Goal: Transaction & Acquisition: Subscribe to service/newsletter

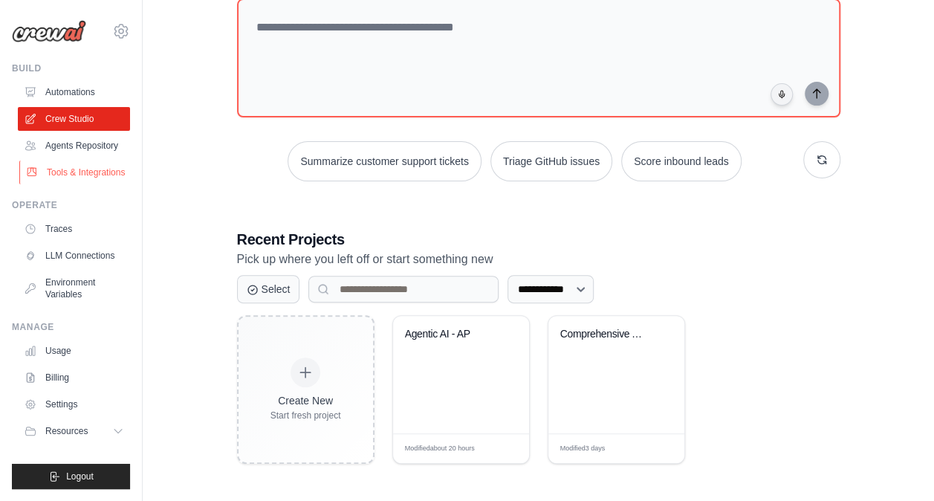
click at [88, 174] on link "Tools & Integrations" at bounding box center [75, 172] width 112 height 24
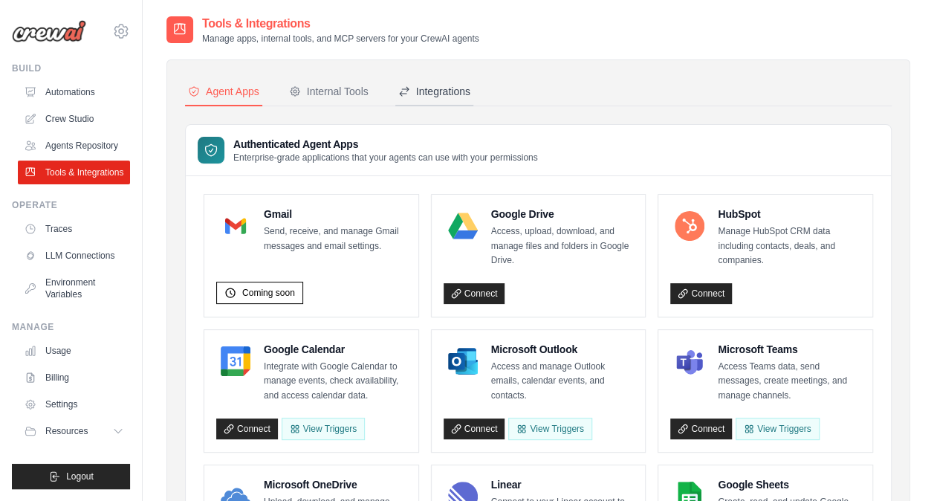
click at [427, 87] on div "Integrations" at bounding box center [434, 91] width 72 height 15
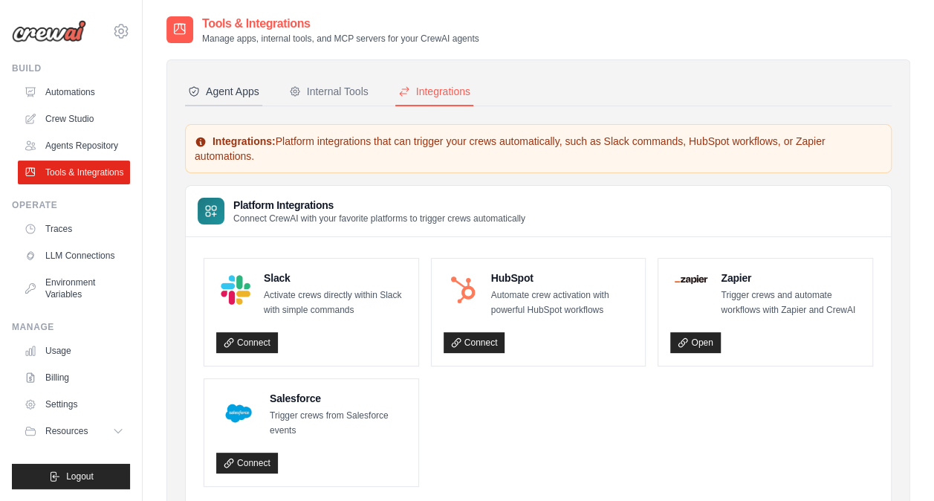
click at [246, 85] on div "Agent Apps" at bounding box center [223, 91] width 71 height 15
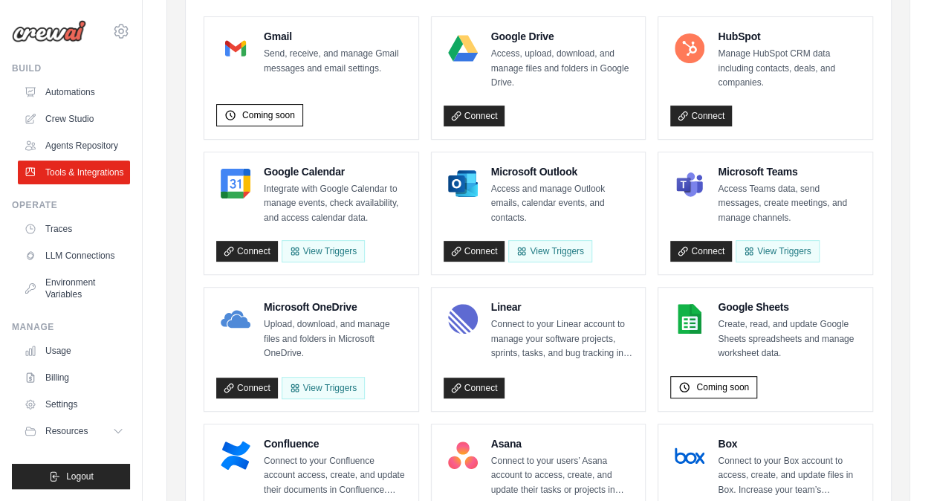
scroll to position [179, 0]
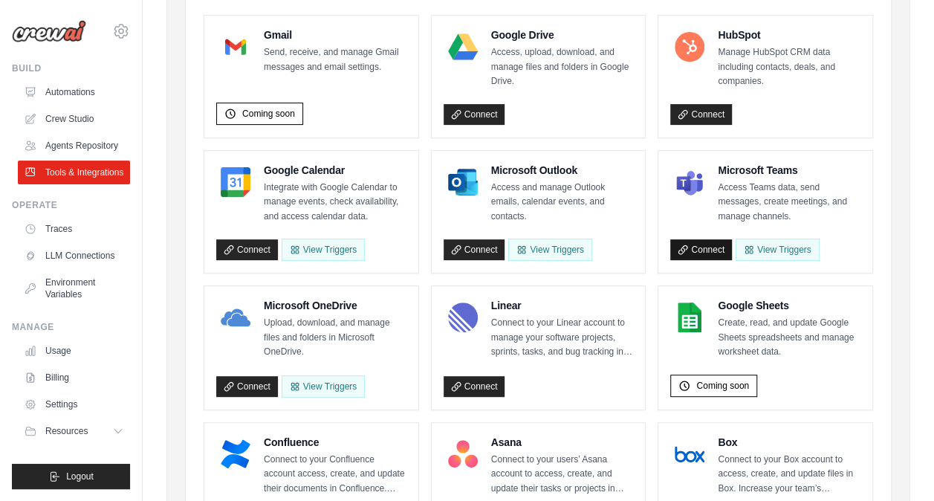
click at [704, 248] on link "Connect" at bounding box center [701, 249] width 62 height 21
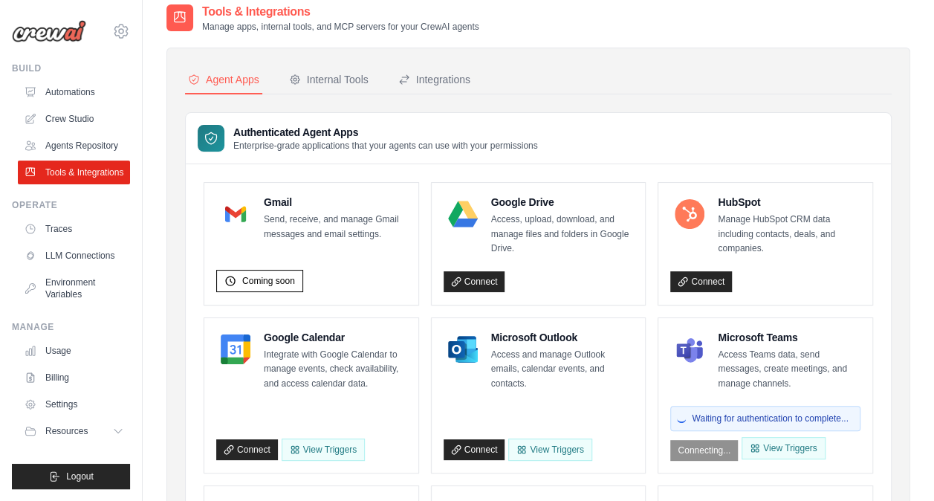
scroll to position [0, 0]
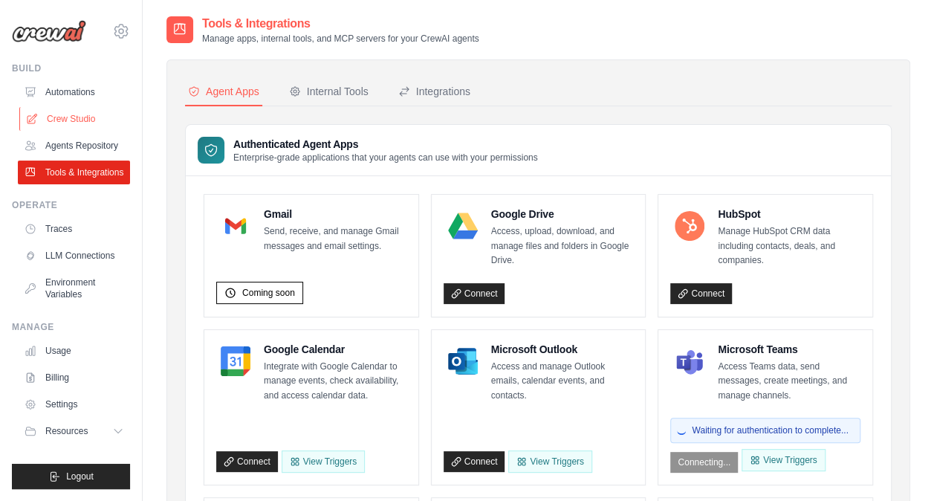
click at [74, 123] on link "Crew Studio" at bounding box center [75, 119] width 112 height 24
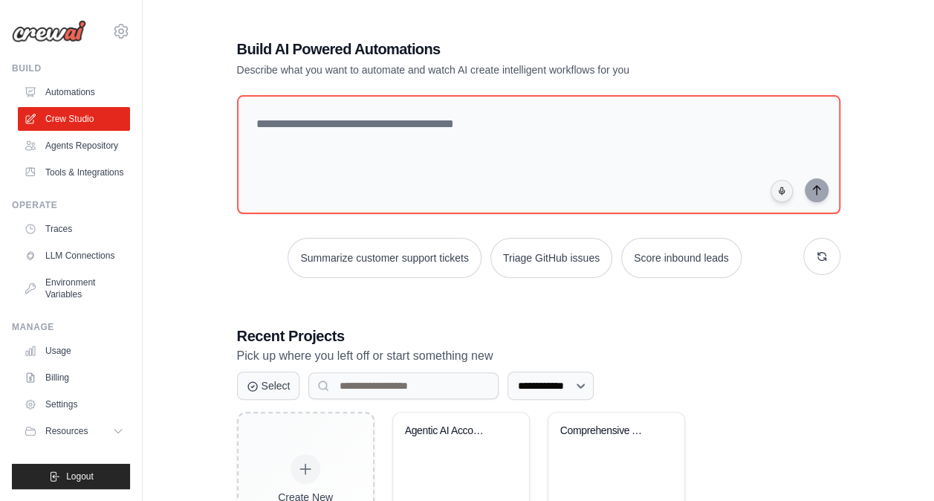
scroll to position [97, 0]
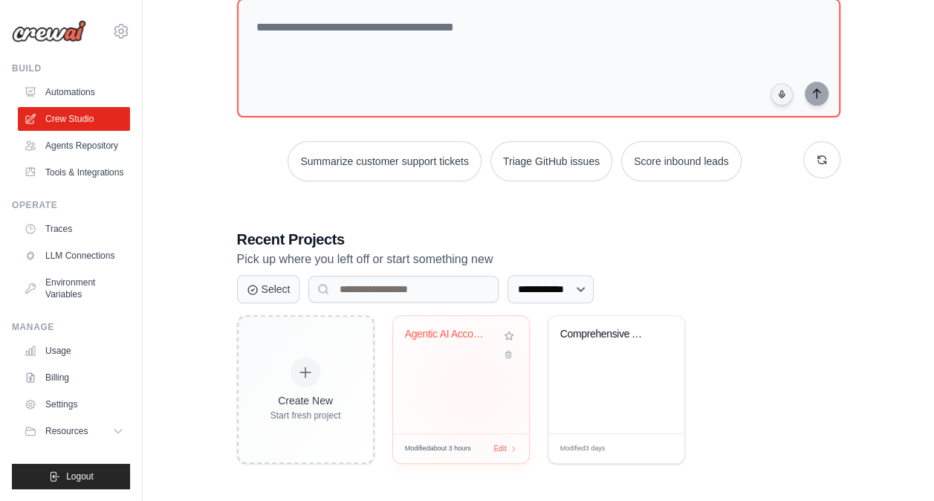
click at [474, 386] on div "Agentic AI Accounts Payable Automat..." at bounding box center [461, 374] width 136 height 117
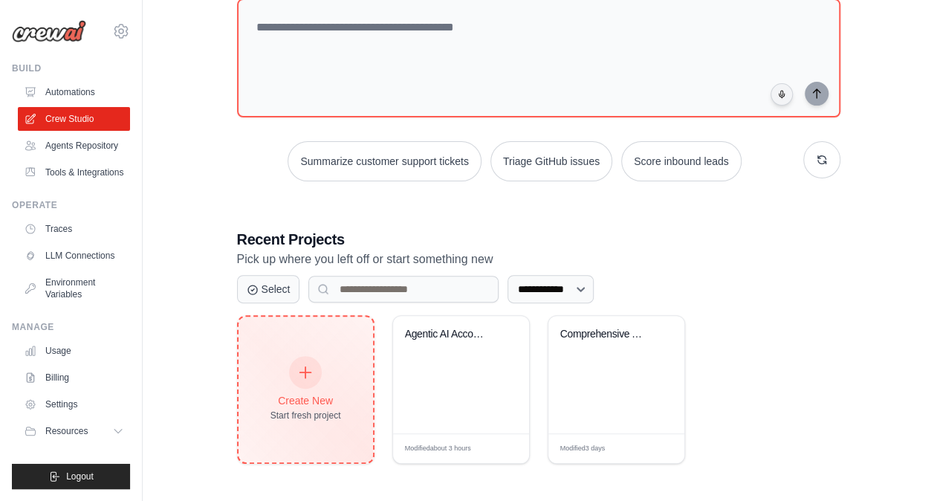
click at [340, 361] on div "Create New Start fresh project" at bounding box center [305, 389] width 134 height 146
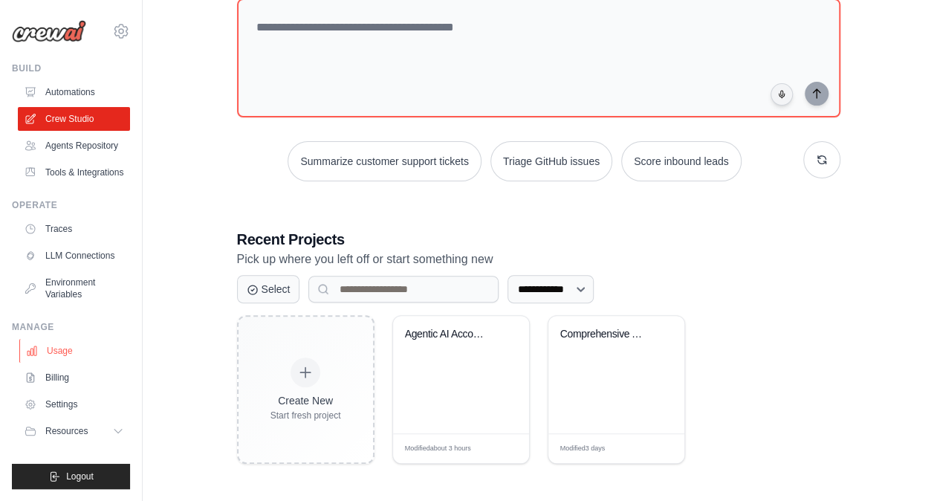
click at [62, 357] on link "Usage" at bounding box center [75, 351] width 112 height 24
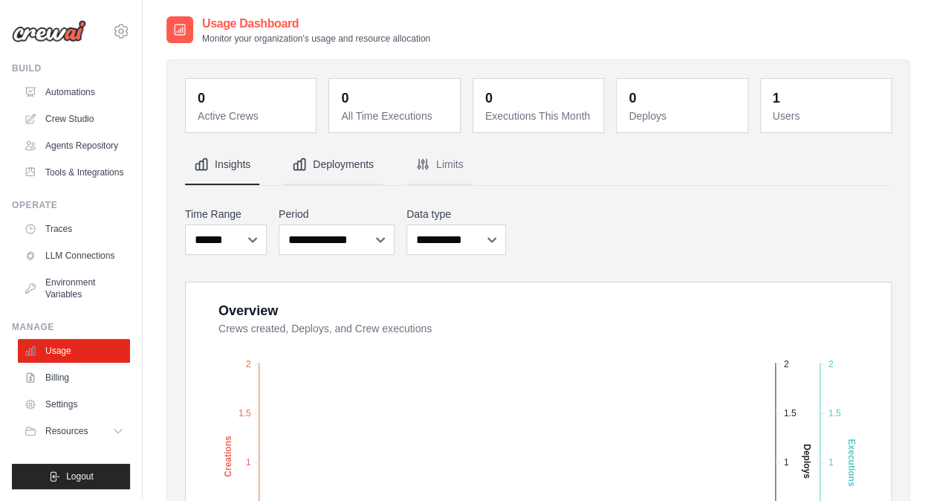
click at [335, 165] on button "Deployments" at bounding box center [333, 165] width 100 height 40
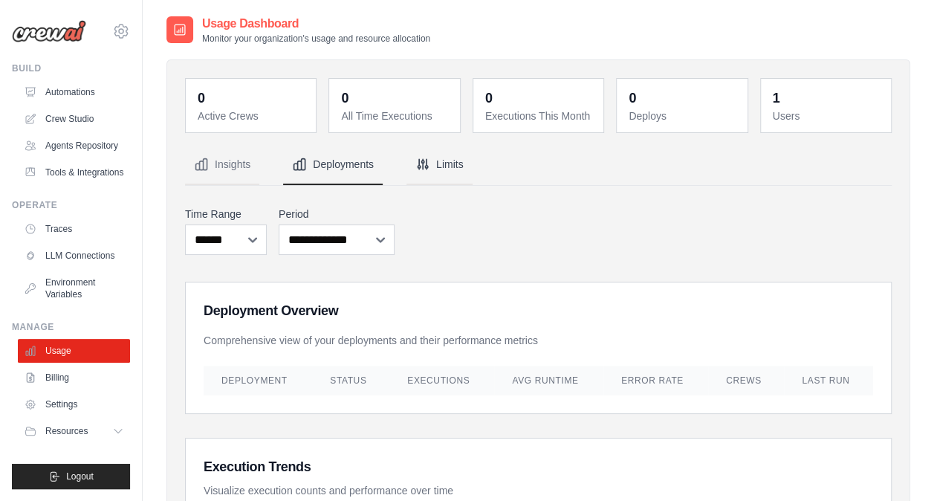
click at [455, 166] on button "Limits" at bounding box center [439, 165] width 66 height 40
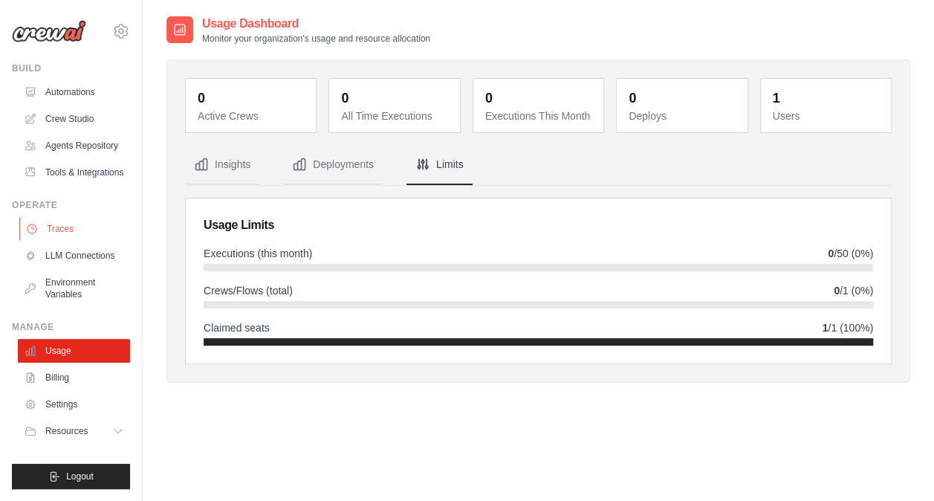
click at [60, 225] on link "Traces" at bounding box center [75, 229] width 112 height 24
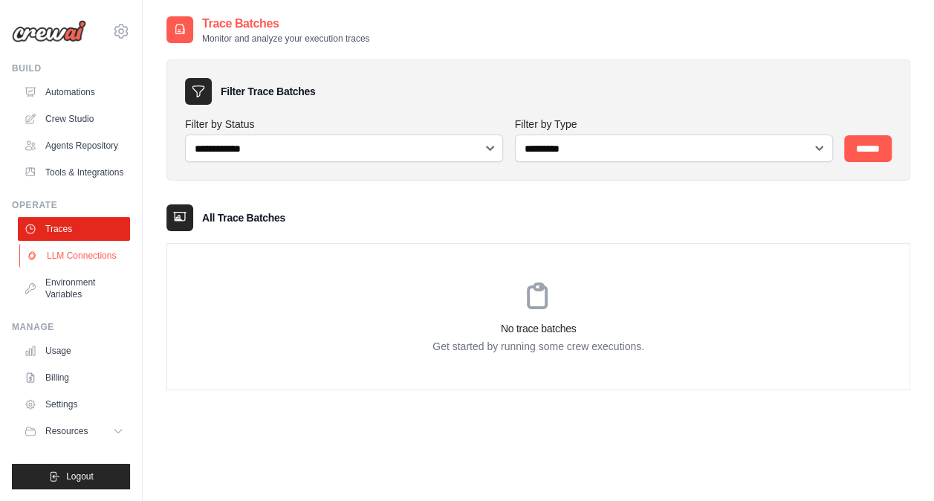
click at [62, 259] on link "LLM Connections" at bounding box center [75, 256] width 112 height 24
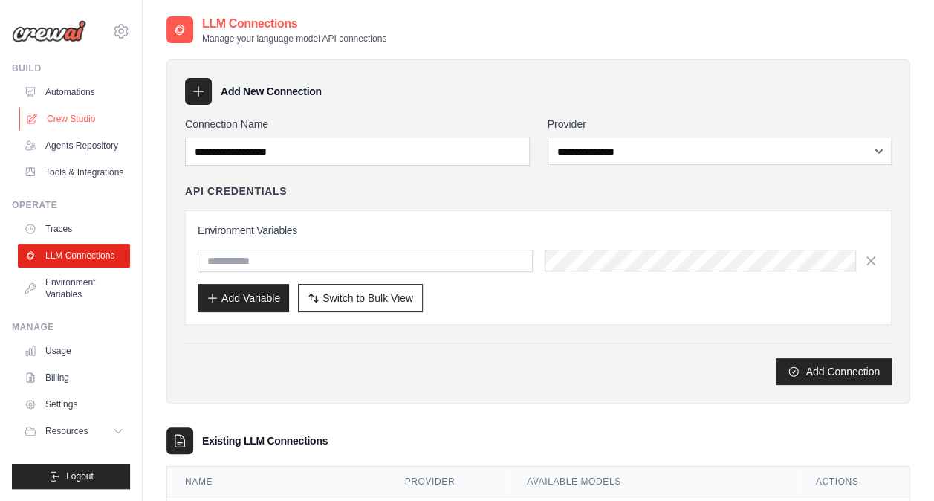
click at [72, 116] on link "Crew Studio" at bounding box center [75, 119] width 112 height 24
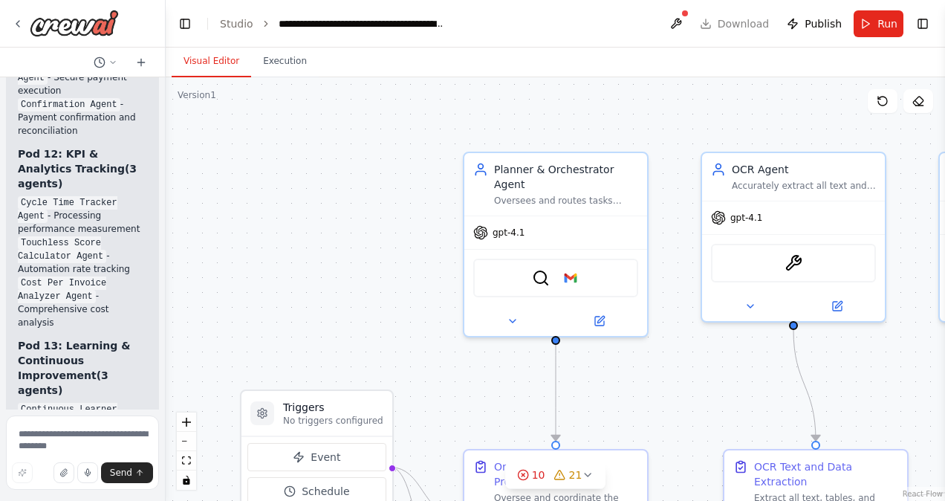
scroll to position [29353, 0]
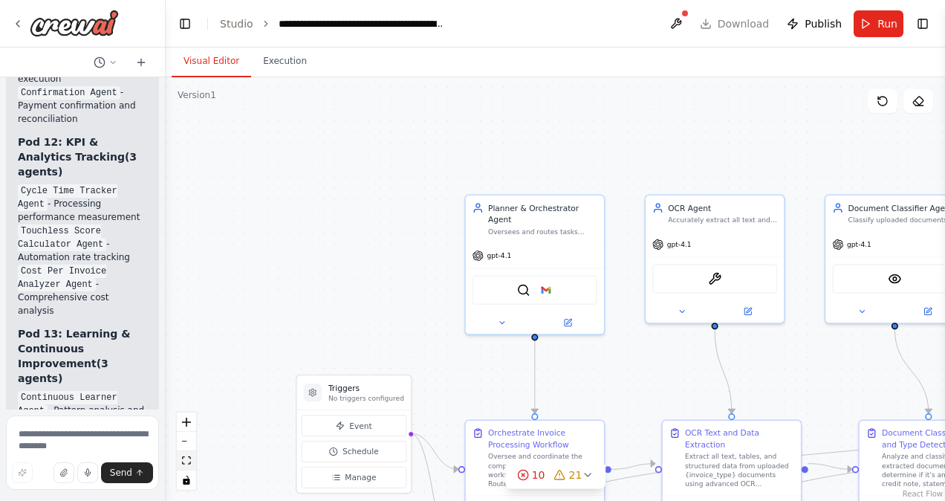
click at [193, 463] on button "fit view" at bounding box center [186, 460] width 19 height 19
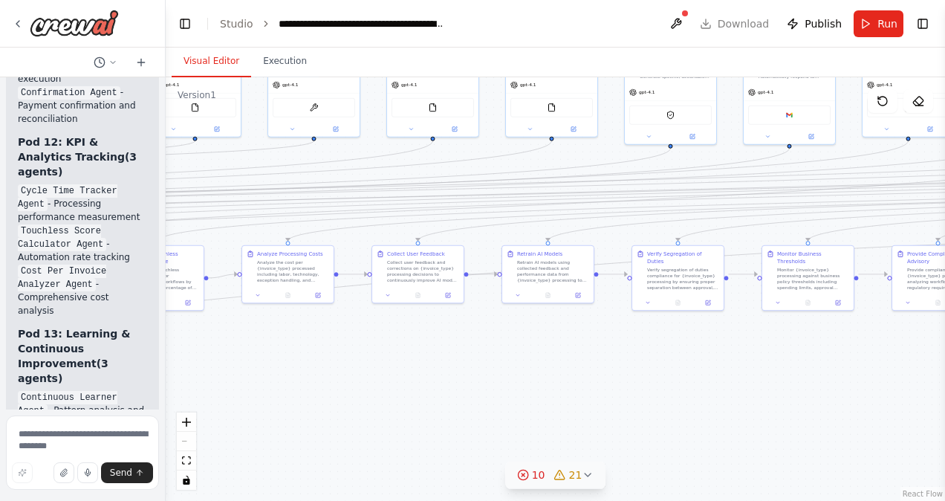
click at [574, 474] on span "21" at bounding box center [575, 474] width 13 height 15
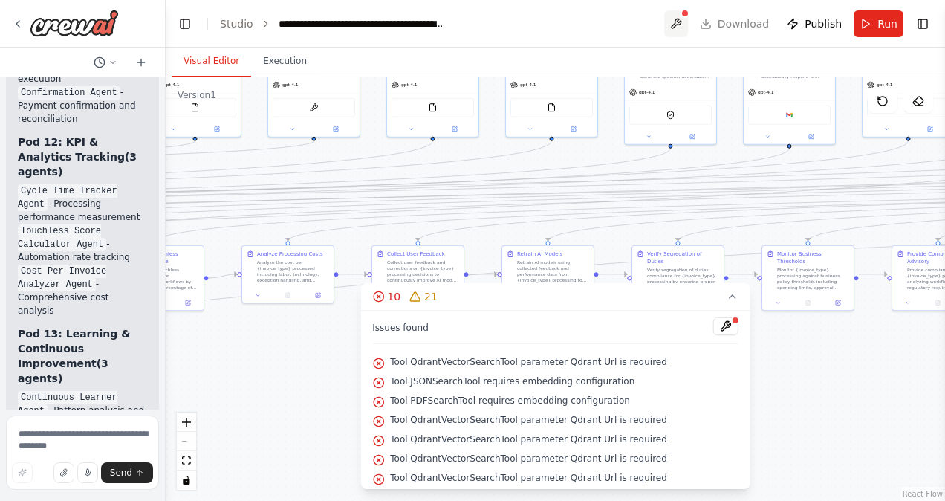
click at [688, 28] on button at bounding box center [676, 23] width 24 height 27
click at [84, 31] on img at bounding box center [74, 23] width 89 height 27
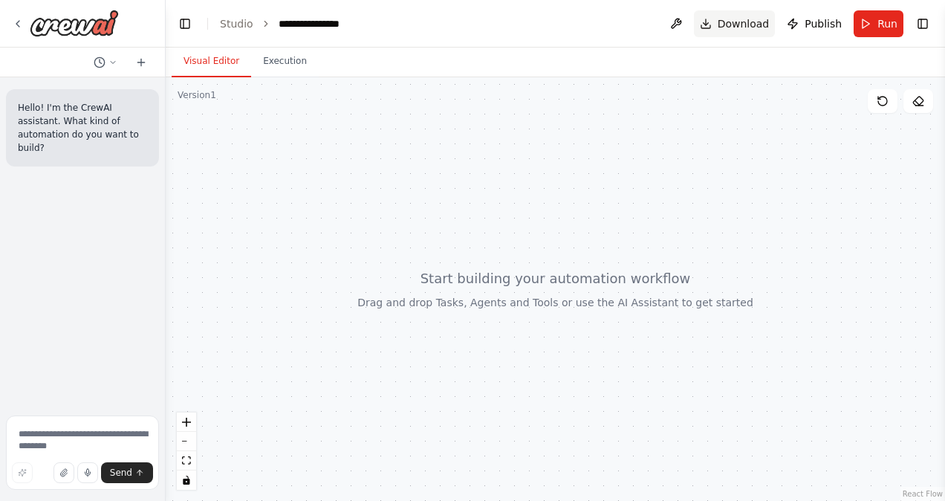
click at [725, 22] on span "Download" at bounding box center [744, 23] width 52 height 15
click at [510, 132] on div at bounding box center [555, 288] width 779 height 423
click at [912, 99] on icon at bounding box center [918, 101] width 12 height 12
click at [891, 103] on button at bounding box center [883, 101] width 30 height 24
click at [148, 56] on button at bounding box center [141, 62] width 24 height 18
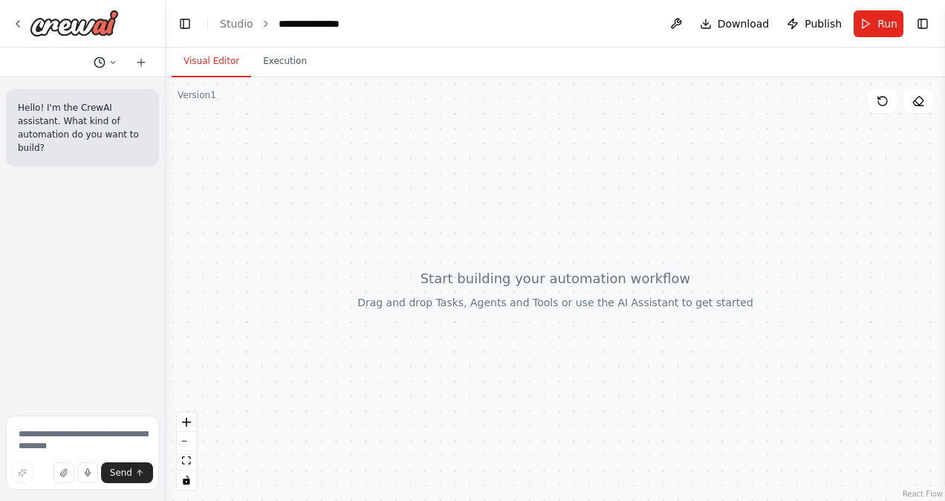
click at [101, 65] on icon at bounding box center [100, 62] width 12 height 12
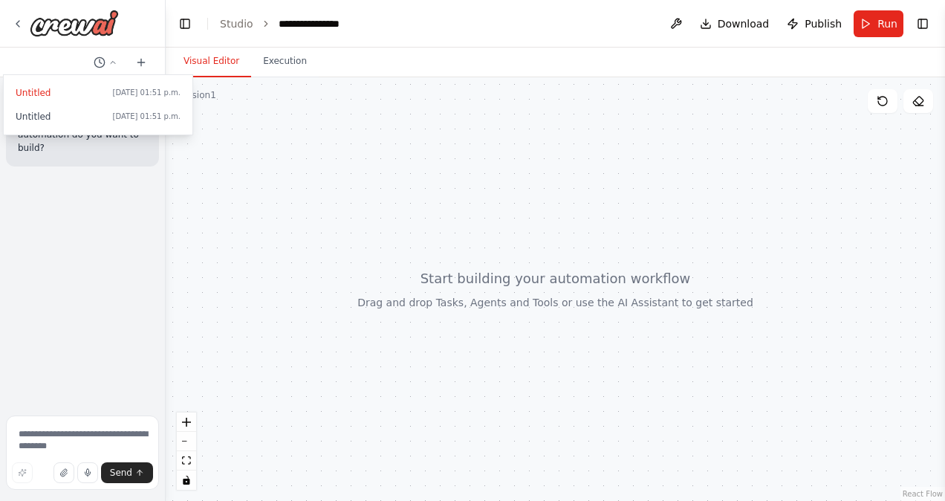
click at [100, 218] on div at bounding box center [83, 250] width 166 height 501
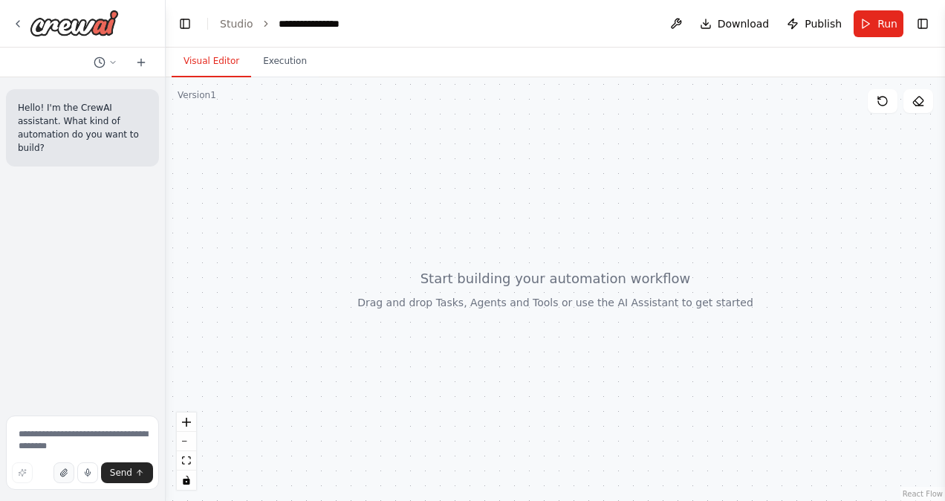
click at [63, 469] on icon "button" at bounding box center [63, 472] width 9 height 9
click at [15, 22] on icon at bounding box center [18, 24] width 12 height 12
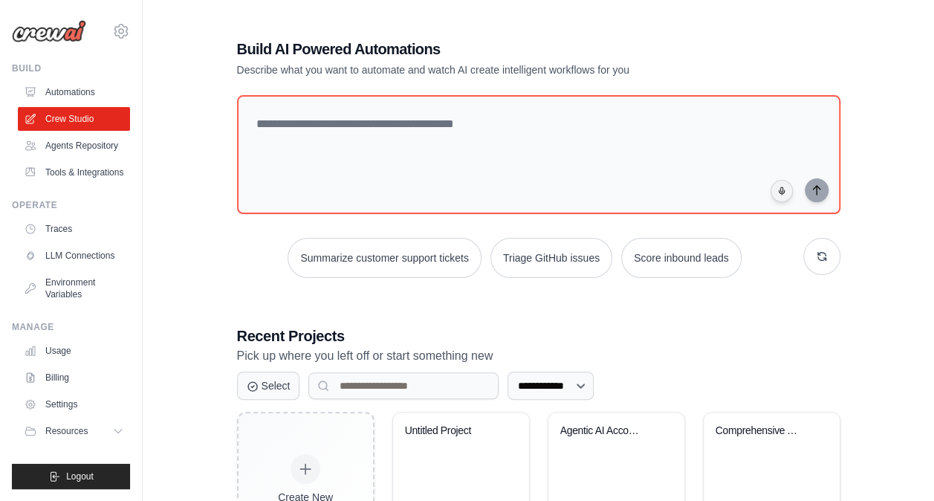
click at [70, 413] on link "Settings" at bounding box center [74, 404] width 112 height 24
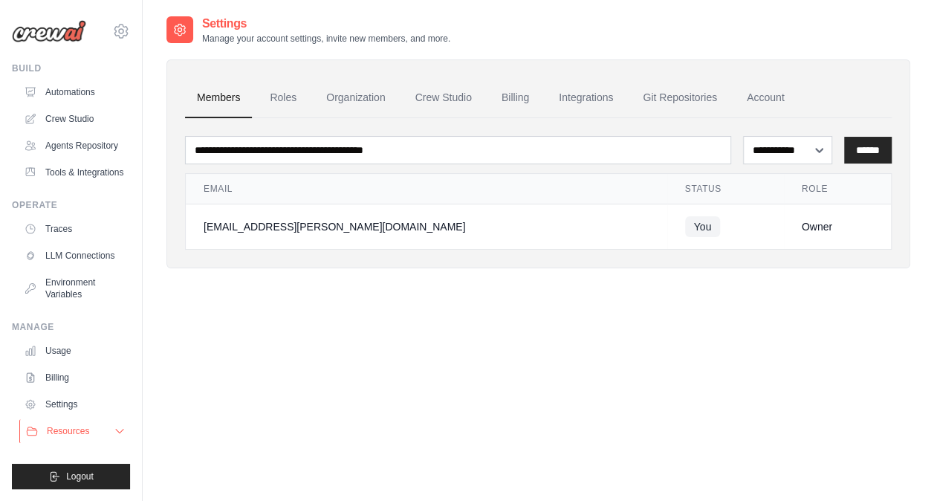
click at [113, 426] on button "Resources" at bounding box center [75, 431] width 112 height 24
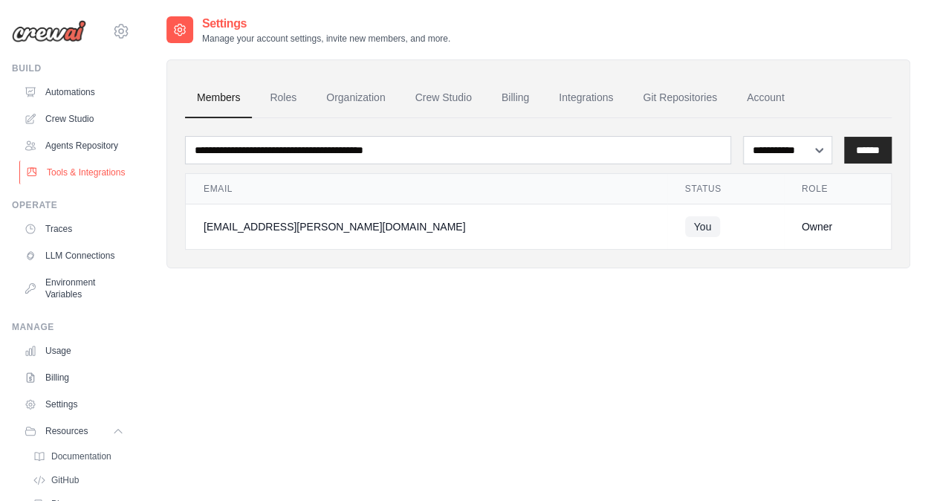
click at [77, 184] on link "Tools & Integrations" at bounding box center [75, 172] width 112 height 24
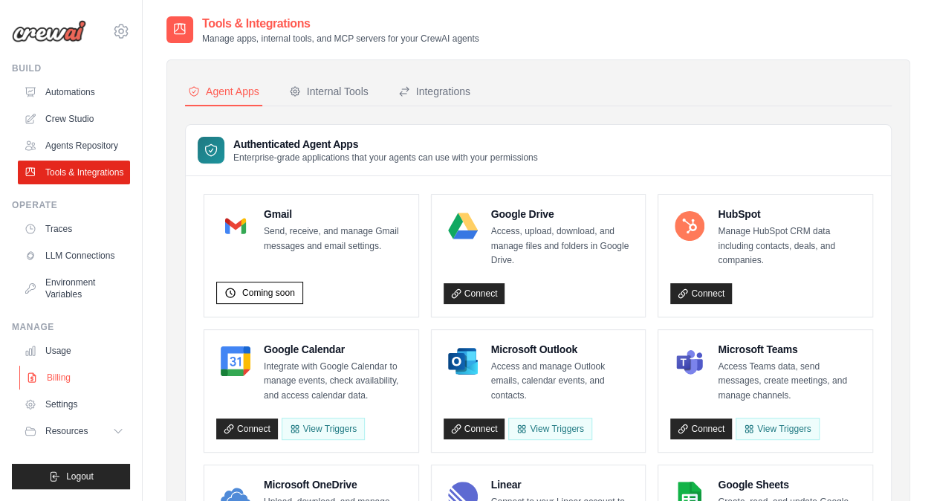
click at [59, 376] on link "Billing" at bounding box center [75, 377] width 112 height 24
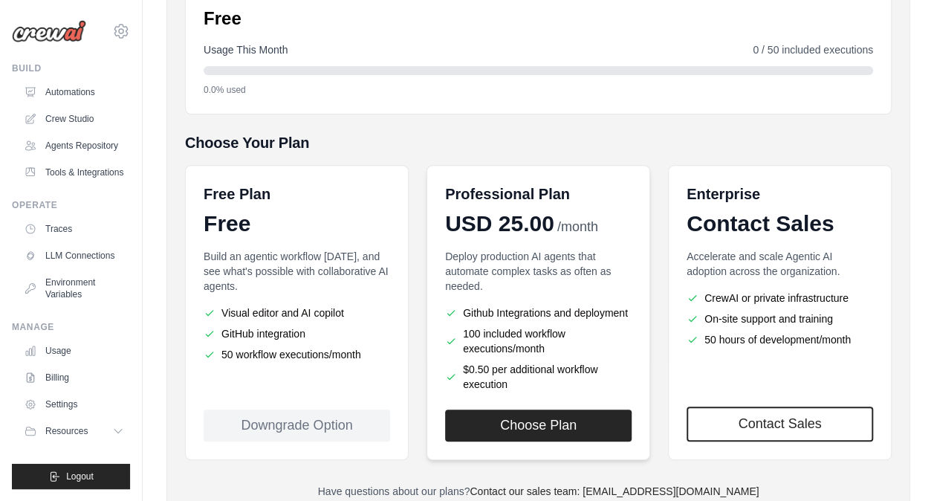
scroll to position [233, 0]
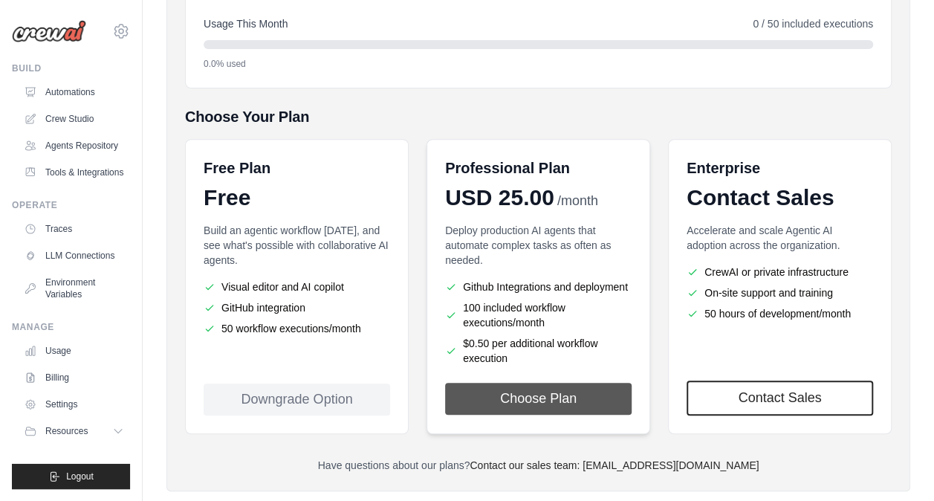
click at [565, 400] on button "Choose Plan" at bounding box center [538, 399] width 186 height 32
